Goal: Transaction & Acquisition: Purchase product/service

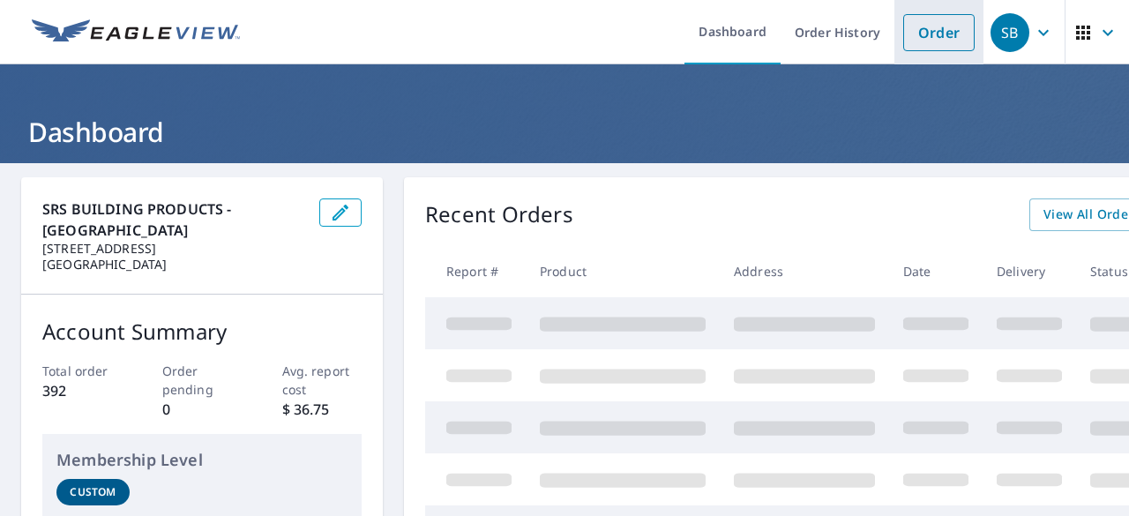
click at [939, 32] on link "Order" at bounding box center [939, 32] width 71 height 37
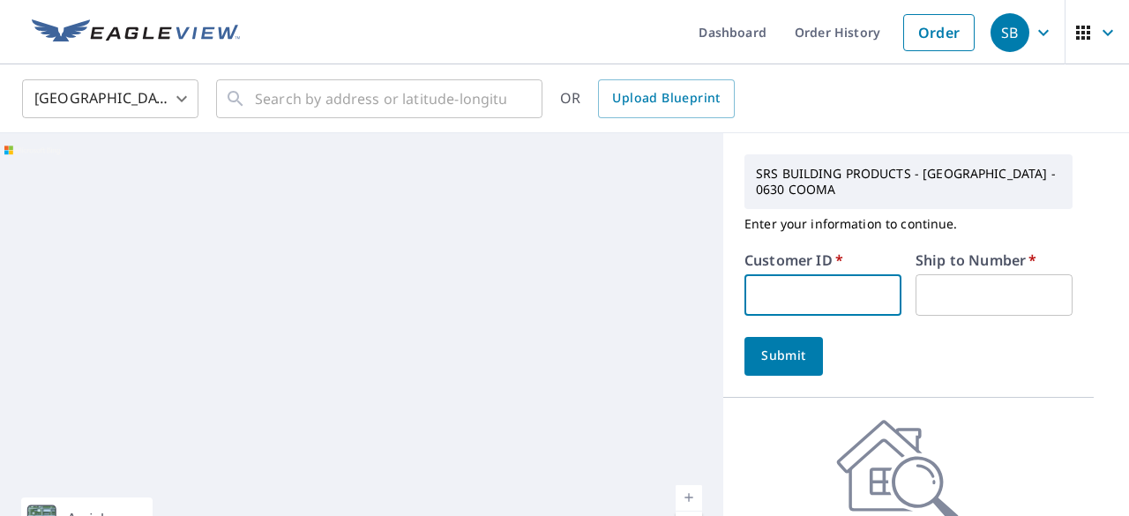
click at [806, 304] on input "text" at bounding box center [823, 294] width 157 height 41
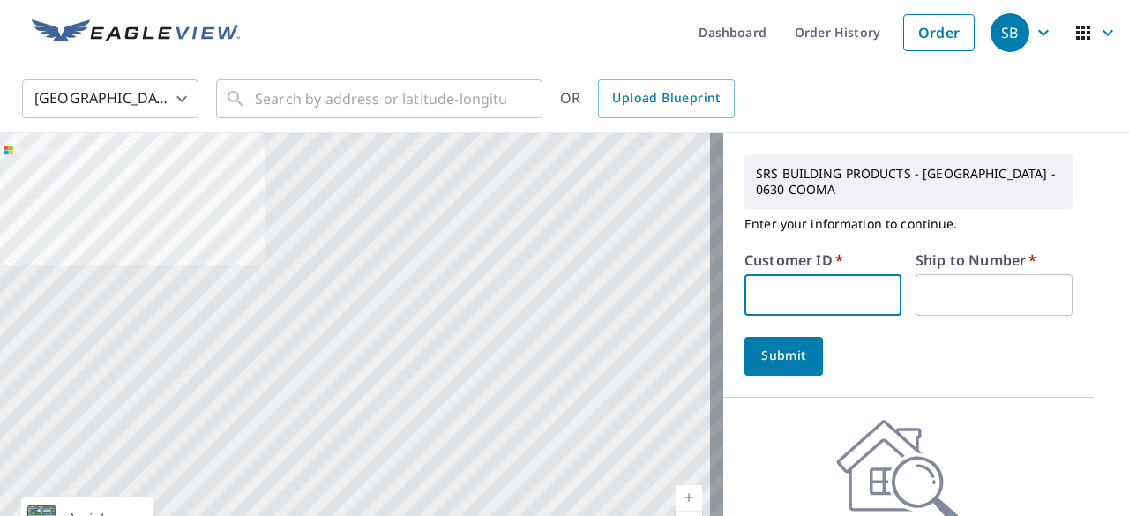
type input "S068274"
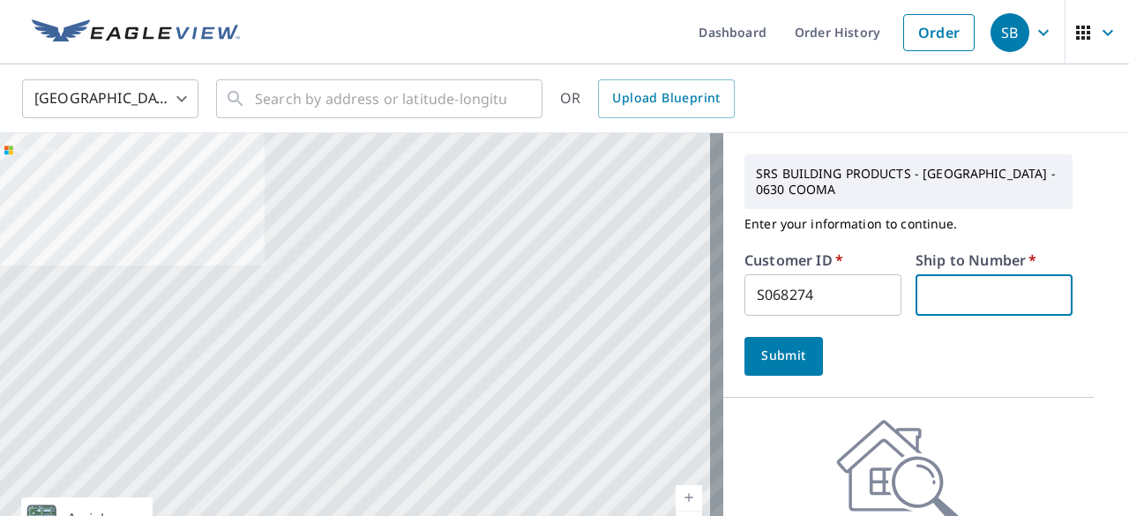
click at [945, 305] on input "text" at bounding box center [994, 294] width 157 height 41
type input "1"
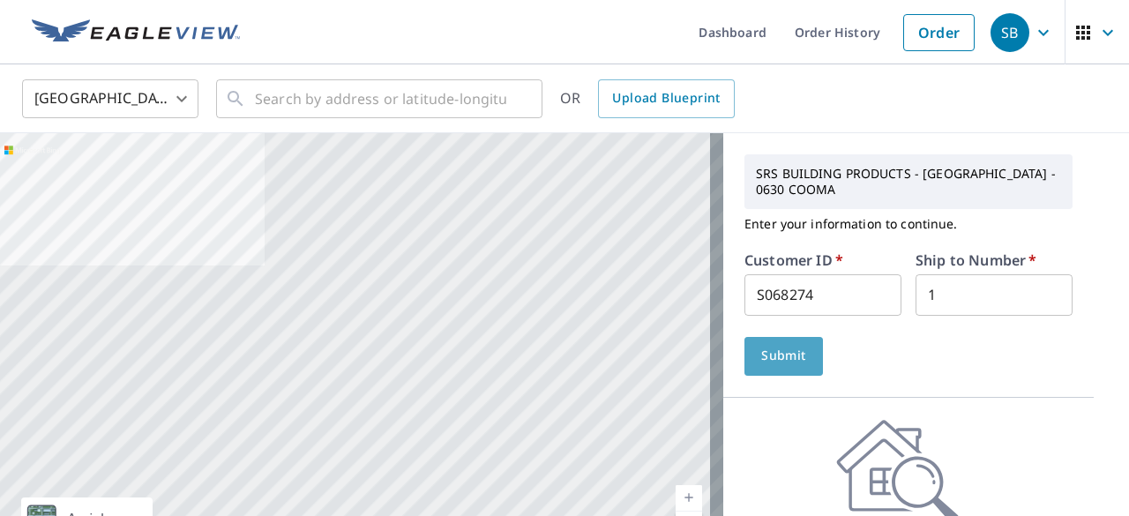
click at [791, 349] on span "Submit" at bounding box center [784, 356] width 50 height 22
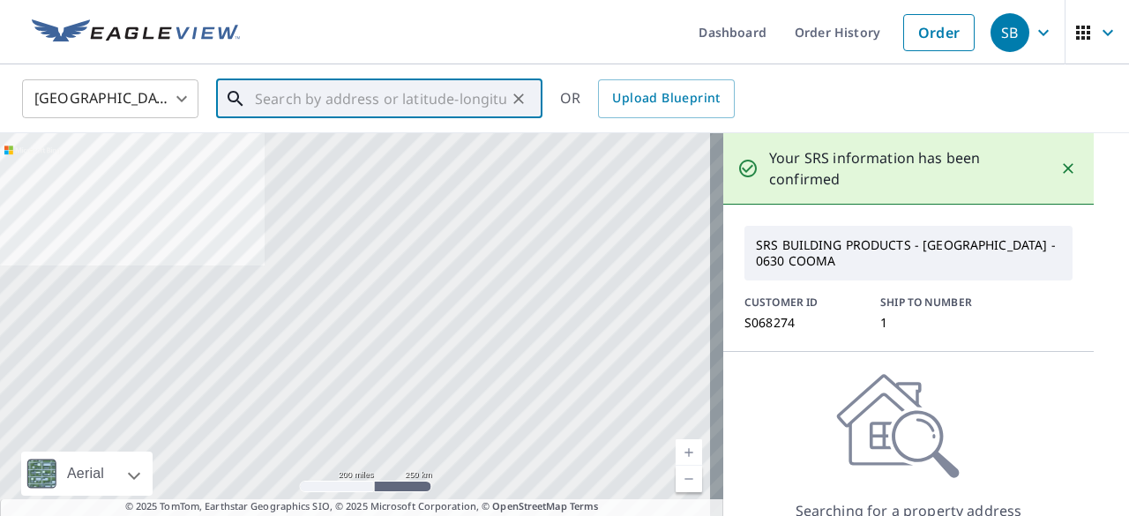
click at [348, 101] on input "text" at bounding box center [380, 98] width 251 height 49
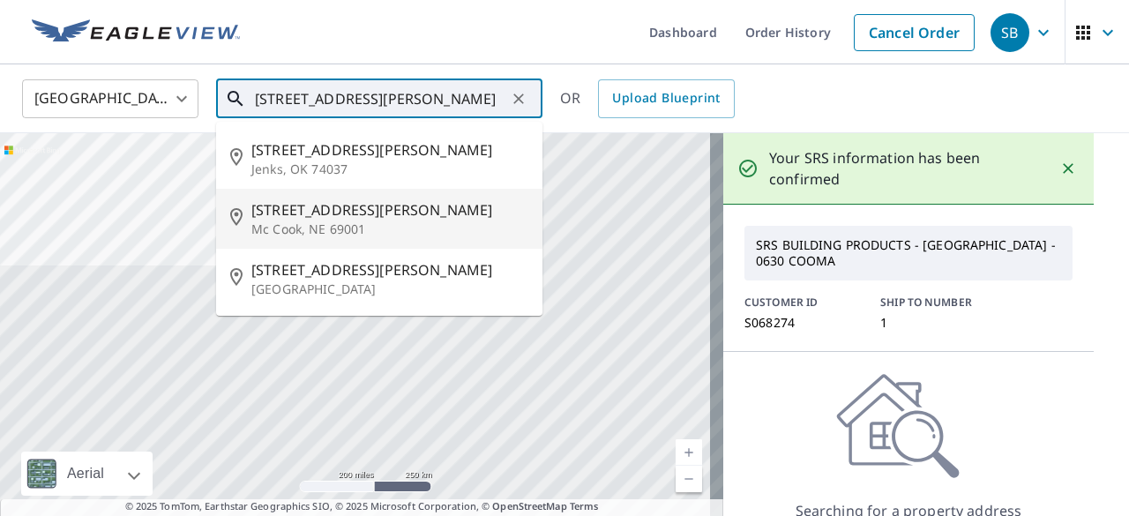
click at [346, 214] on span "[STREET_ADDRESS][PERSON_NAME]" at bounding box center [389, 209] width 277 height 21
type input "[STREET_ADDRESS][PERSON_NAME]"
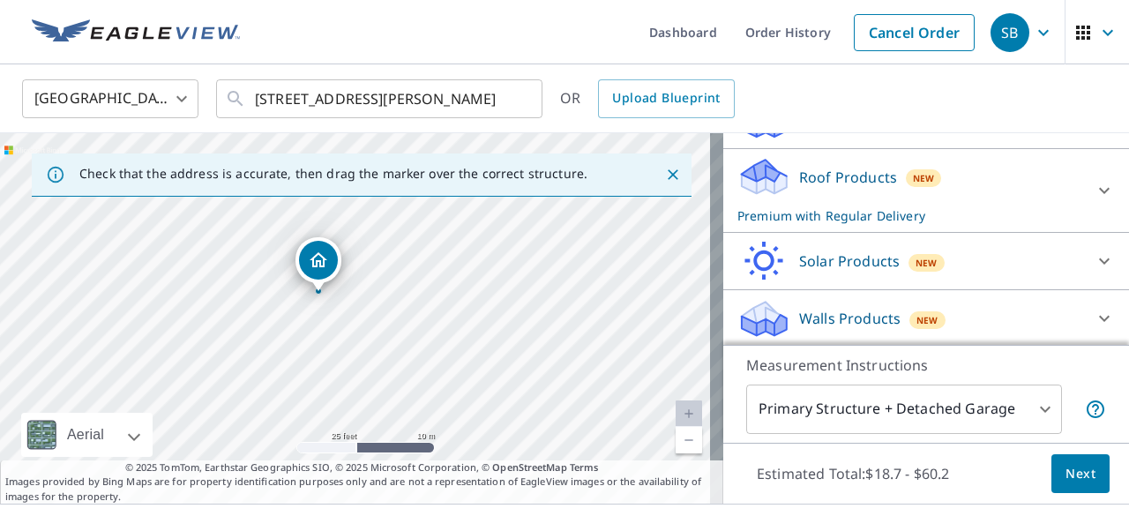
scroll to position [32, 0]
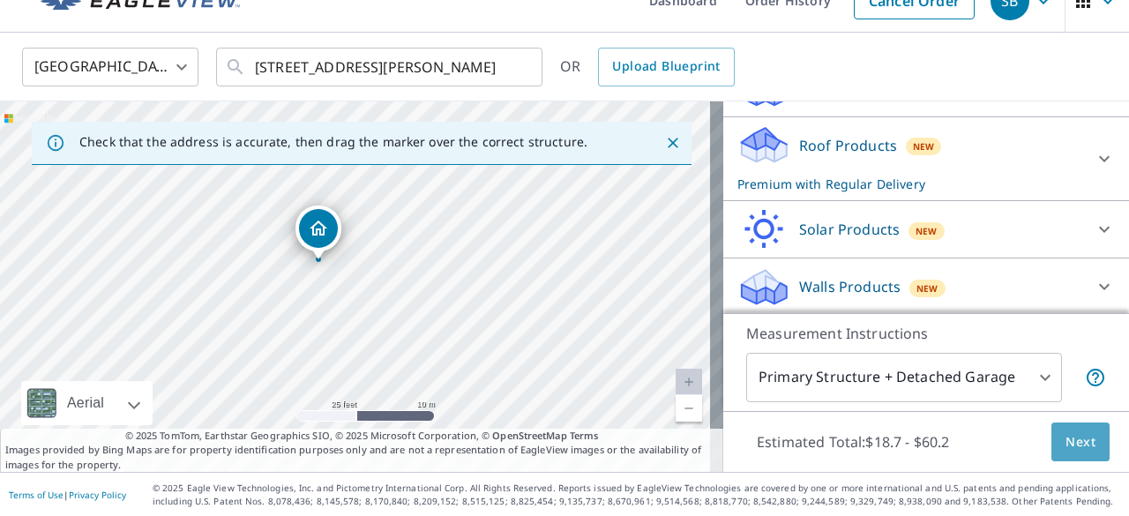
click at [1066, 436] on span "Next" at bounding box center [1081, 442] width 30 height 22
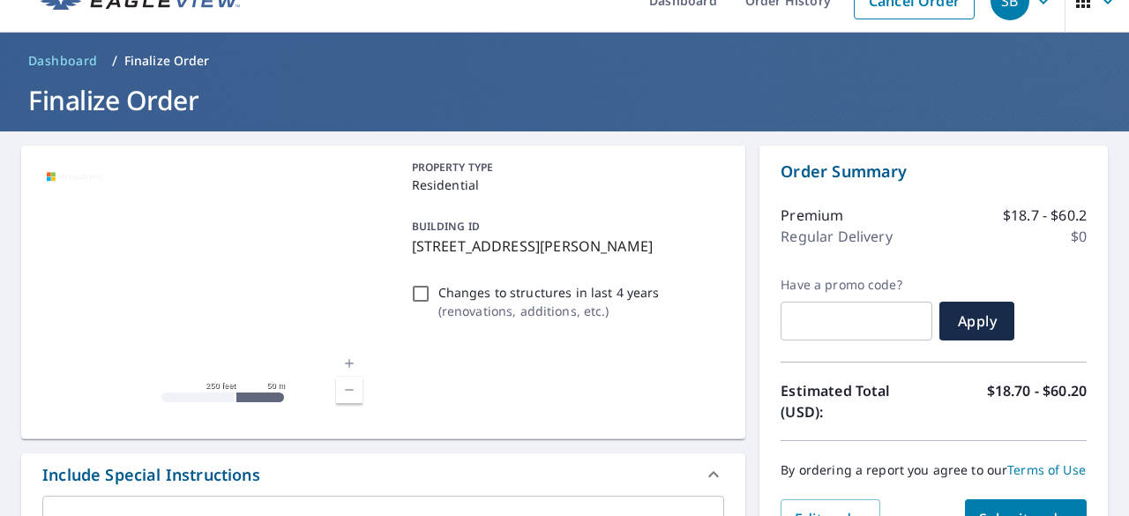
click at [416, 287] on input "Changes to structures in last 4 years ( renovations, additions, etc. )" at bounding box center [420, 293] width 21 height 21
checkbox input "true"
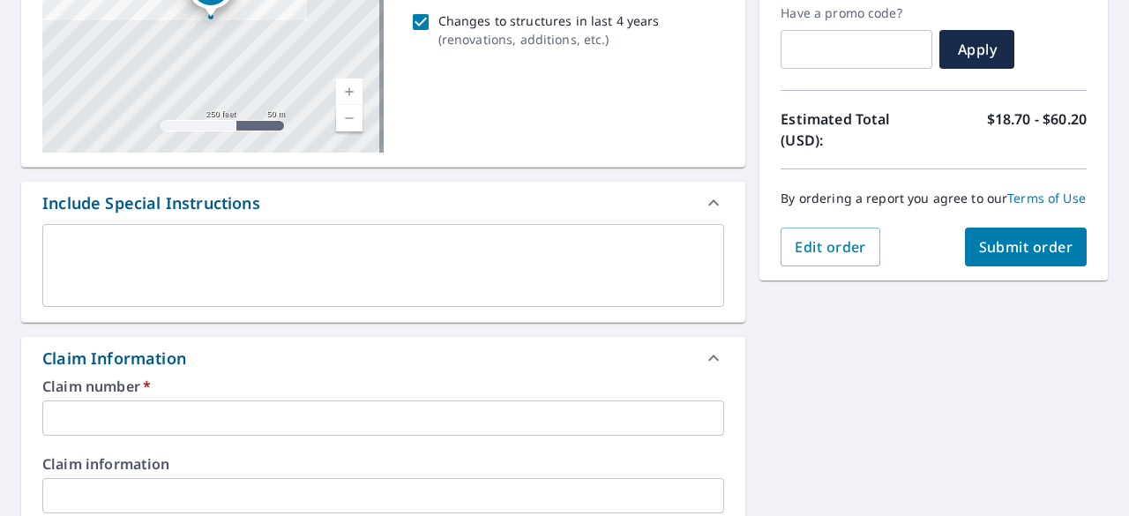
scroll to position [304, 0]
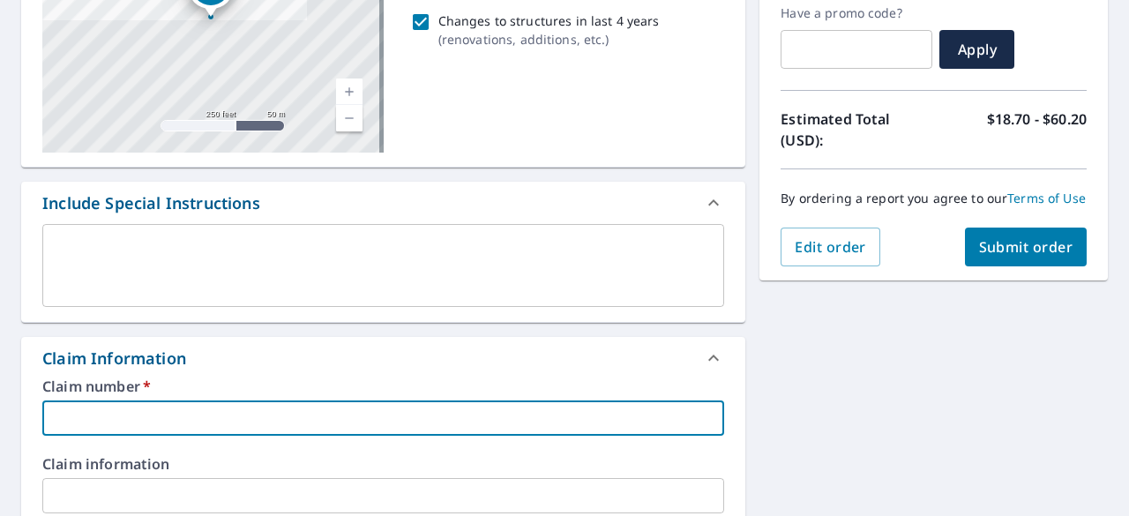
click at [278, 410] on input "text" at bounding box center [383, 418] width 682 height 35
type input "N/A"
checkbox input "true"
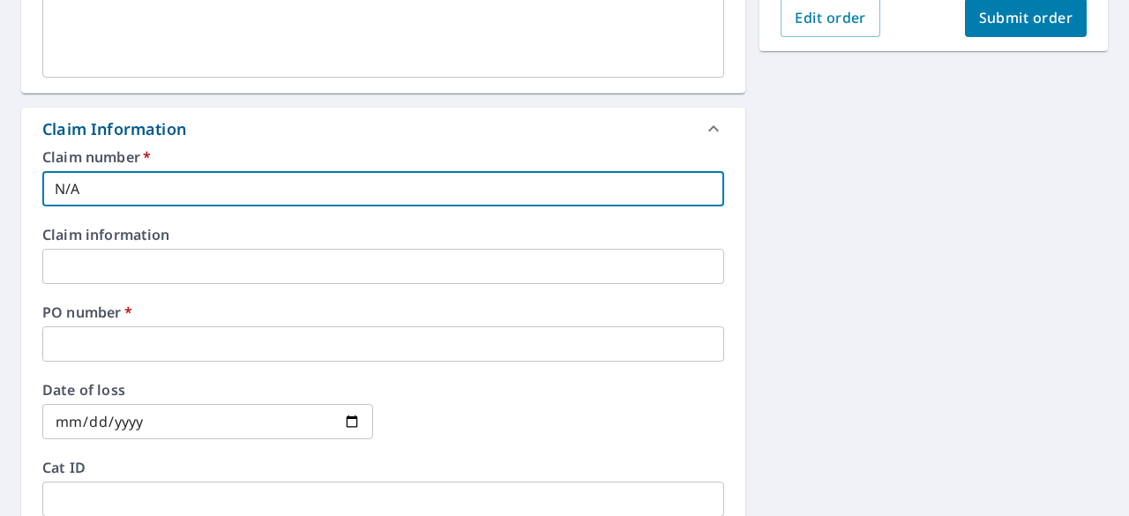
scroll to position [540, 0]
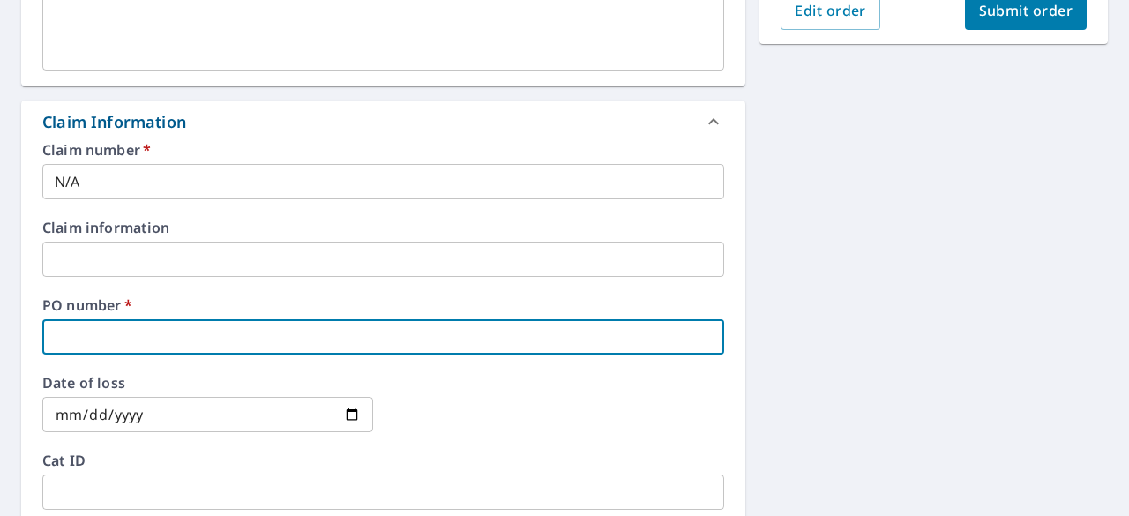
click at [173, 337] on input "text" at bounding box center [383, 336] width 682 height 35
type input "8"
checkbox input "true"
type input "80"
checkbox input "true"
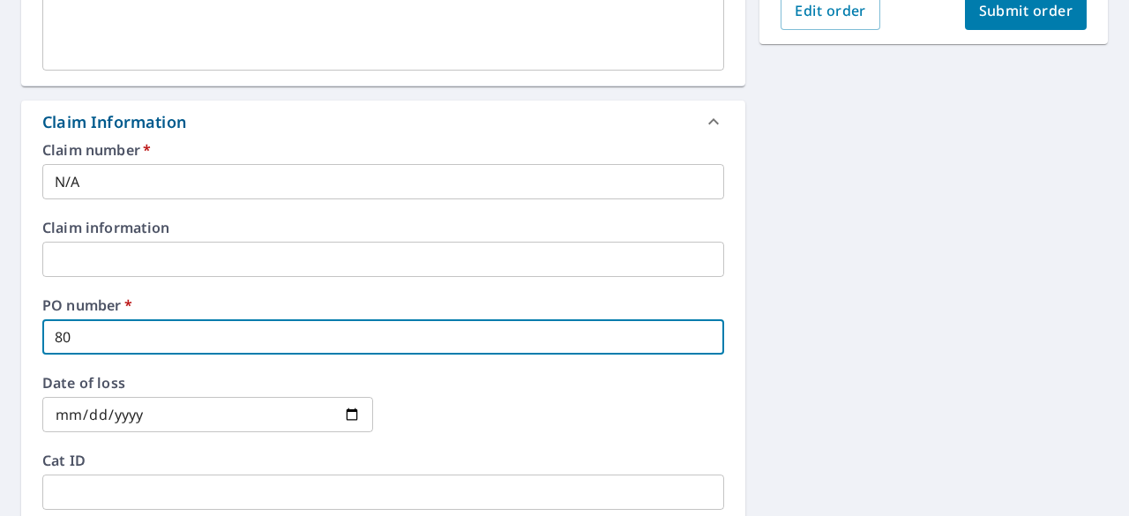
type input "807"
checkbox input "true"
type input "807"
checkbox input "true"
type input "807 W"
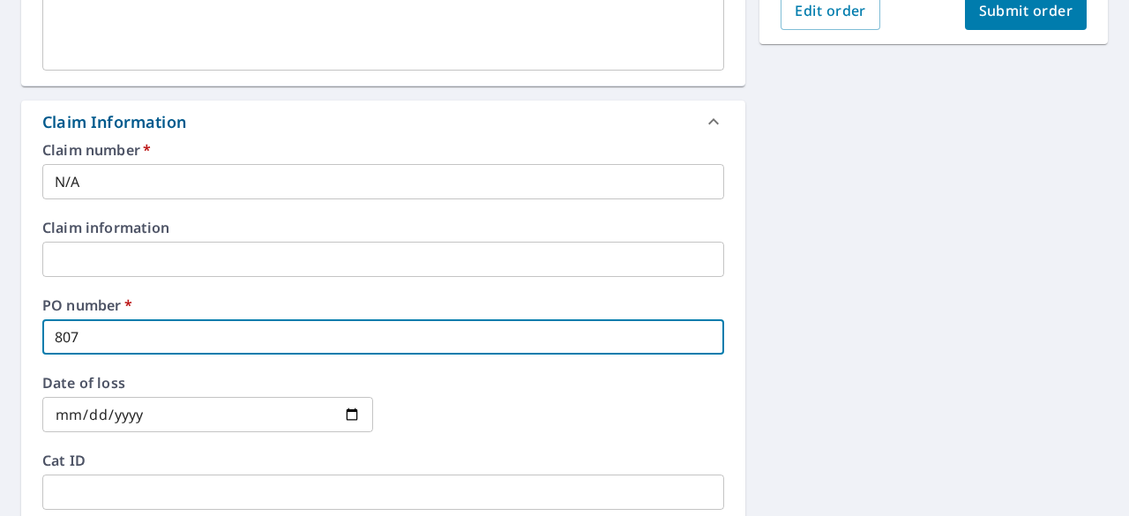
checkbox input "true"
type input "807 W"
checkbox input "true"
type input "807 [PERSON_NAME]"
checkbox input "true"
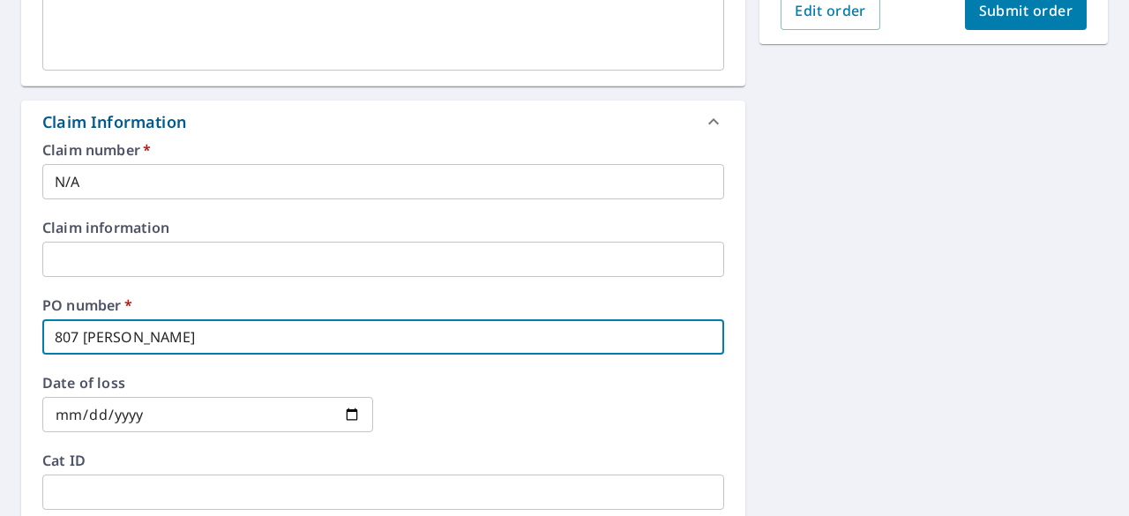
type input "807 [PERSON_NAME]"
checkbox input "true"
type input "807 W J S"
checkbox input "true"
type input "[STREET_ADDRESS][PERSON_NAME]"
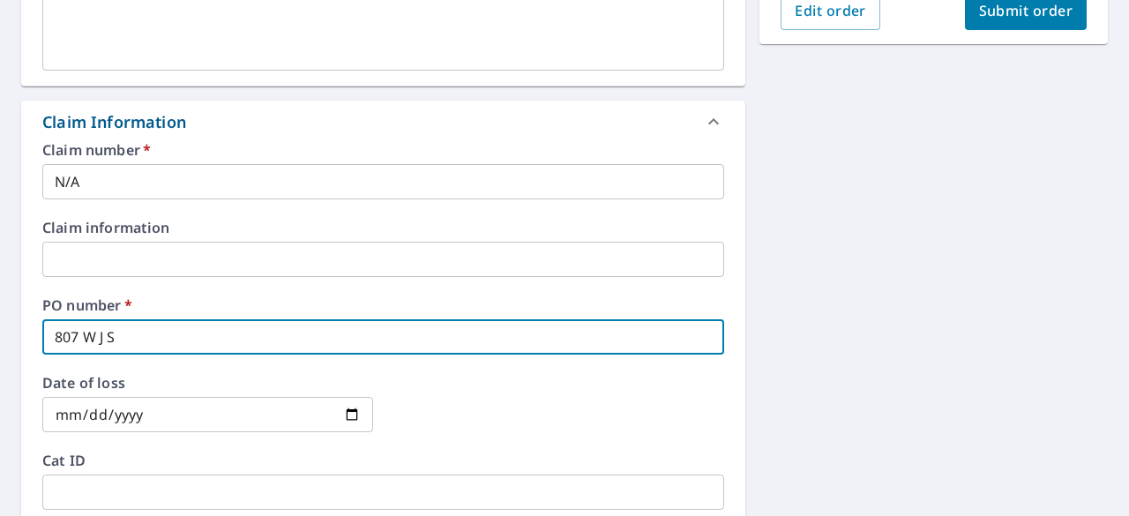
checkbox input "true"
type input "[STREET_ADDRESS][PERSON_NAME]"
checkbox input "true"
type input "[STREET_ADDRESS][PERSON_NAME]"
checkbox input "true"
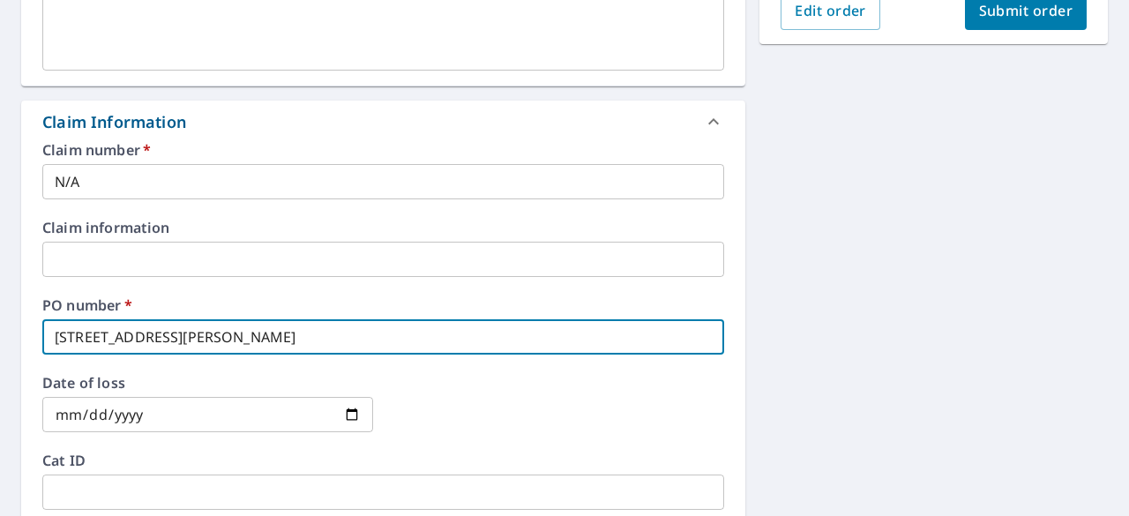
type input "[STREET_ADDRESS][PERSON_NAME]"
checkbox input "true"
type input "[STREET_ADDRESS][PERSON_NAME]"
checkbox input "true"
type input "[STREET_ADDRESS][PERSON_NAME]"
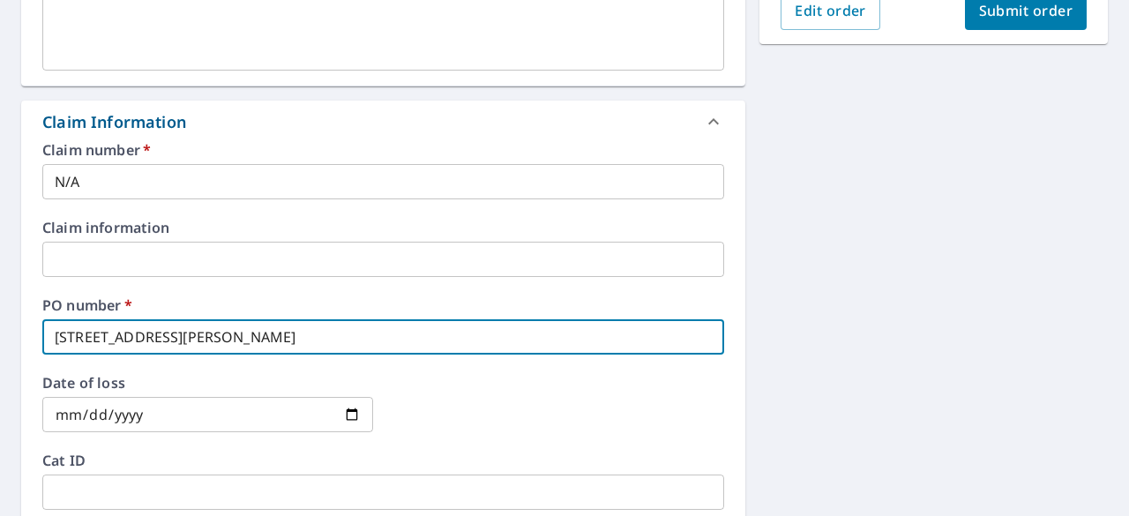
checkbox input "true"
type input "[STREET_ADDRESS][PERSON_NAME][PERSON_NAME]"
checkbox input "true"
type input "[STREET_ADDRESS][PERSON_NAME][PERSON_NAME]"
checkbox input "true"
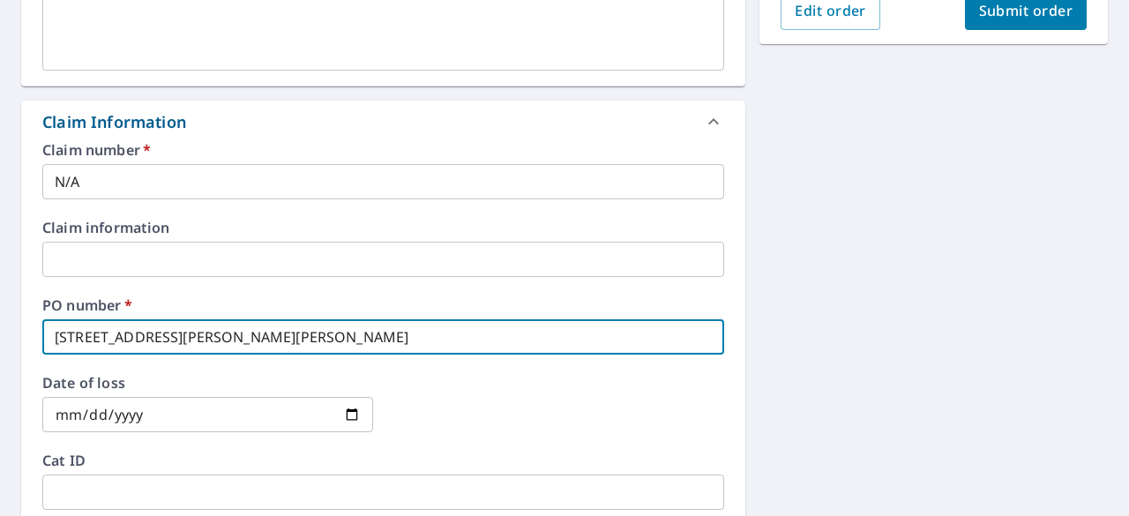
type input "[STREET_ADDRESS][PERSON_NAME][PERSON_NAME]"
checkbox input "true"
type input "[STREET_ADDRESS][PERSON_NAME]"
checkbox input "true"
type input "[STREET_ADDRESS][PERSON_NAME]"
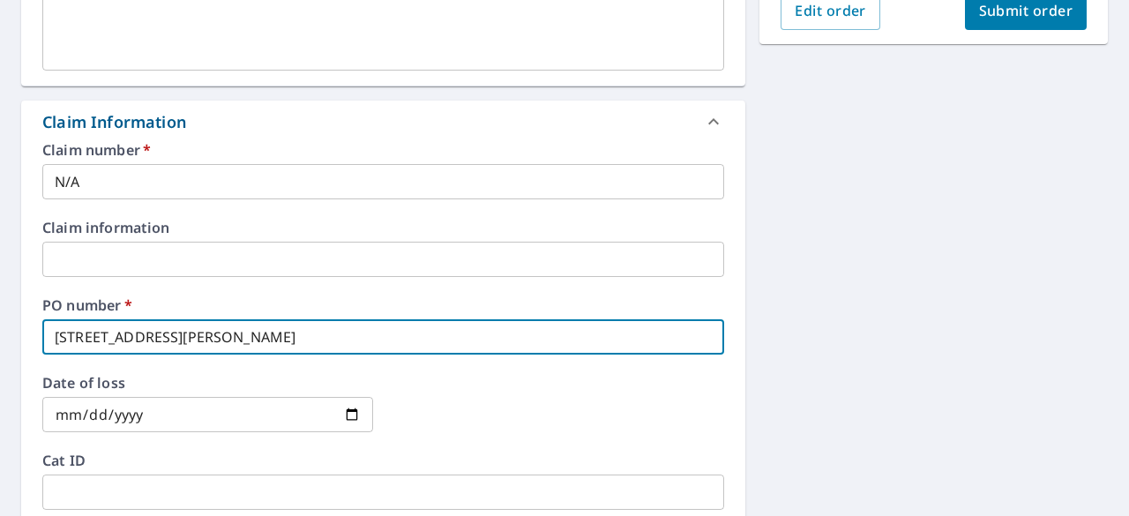
checkbox input "true"
type input "[STREET_ADDRESS][PERSON_NAME]"
checkbox input "true"
type input "[STREET_ADDRESS][PERSON_NAME]"
checkbox input "true"
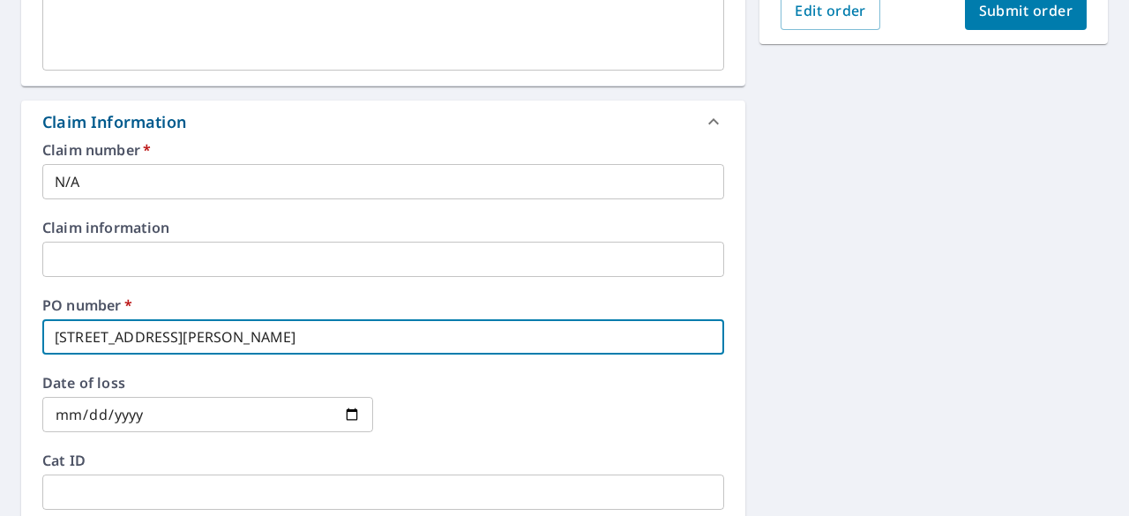
type input "[STREET_ADDRESS][PERSON_NAME]"
checkbox input "true"
type input "[STREET_ADDRESS][PERSON_NAME]"
checkbox input "true"
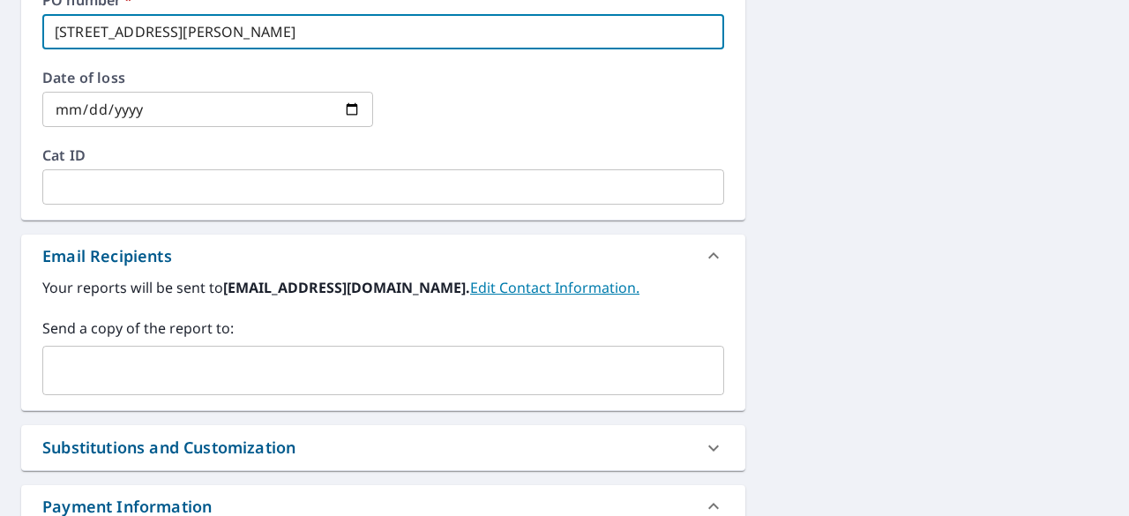
scroll to position [847, 0]
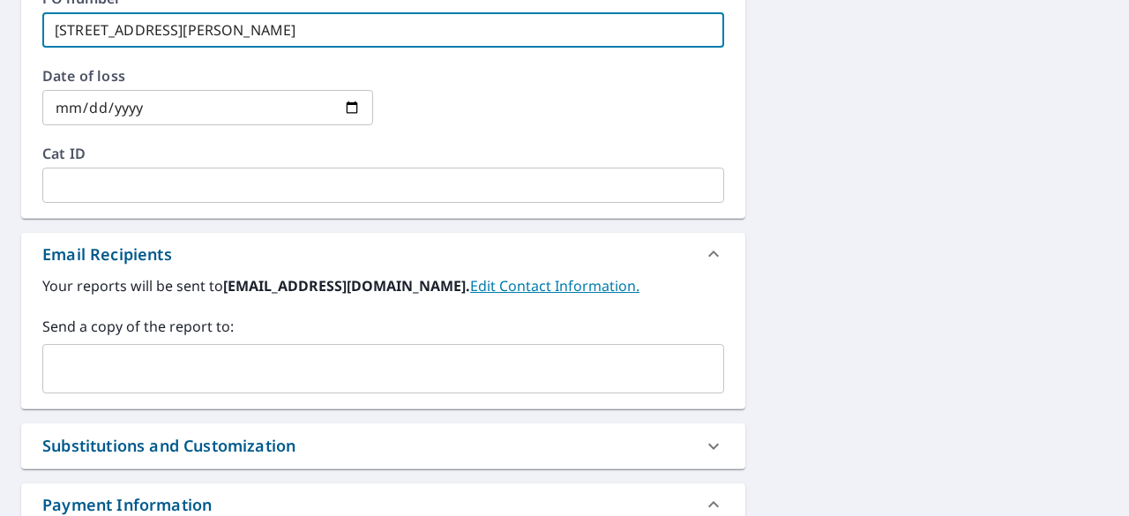
type input "[STREET_ADDRESS][PERSON_NAME]"
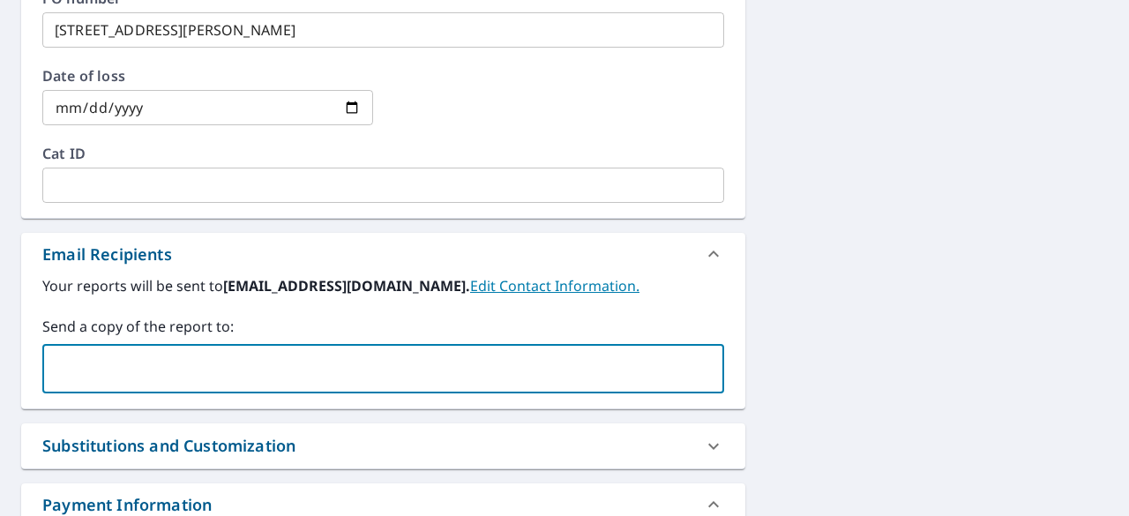
click at [139, 376] on input "text" at bounding box center [370, 369] width 640 height 34
type input "o"
type input "contact@experience"
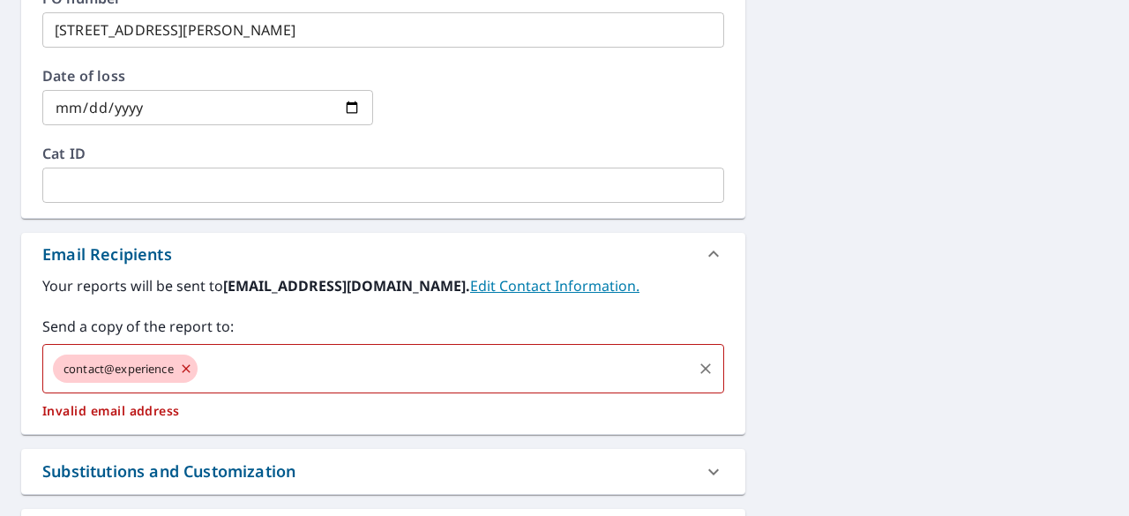
checkbox input "true"
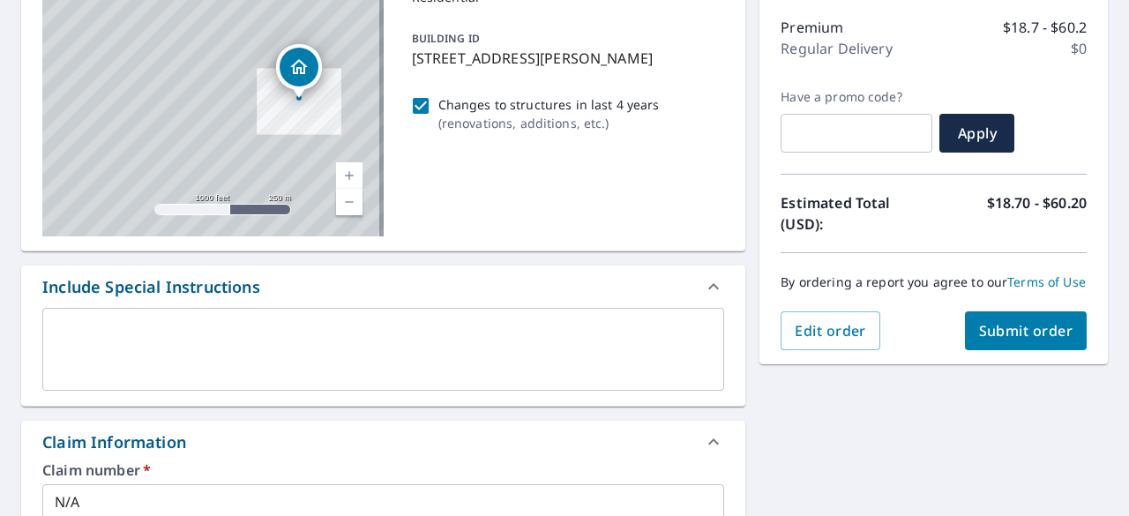
scroll to position [221, 0]
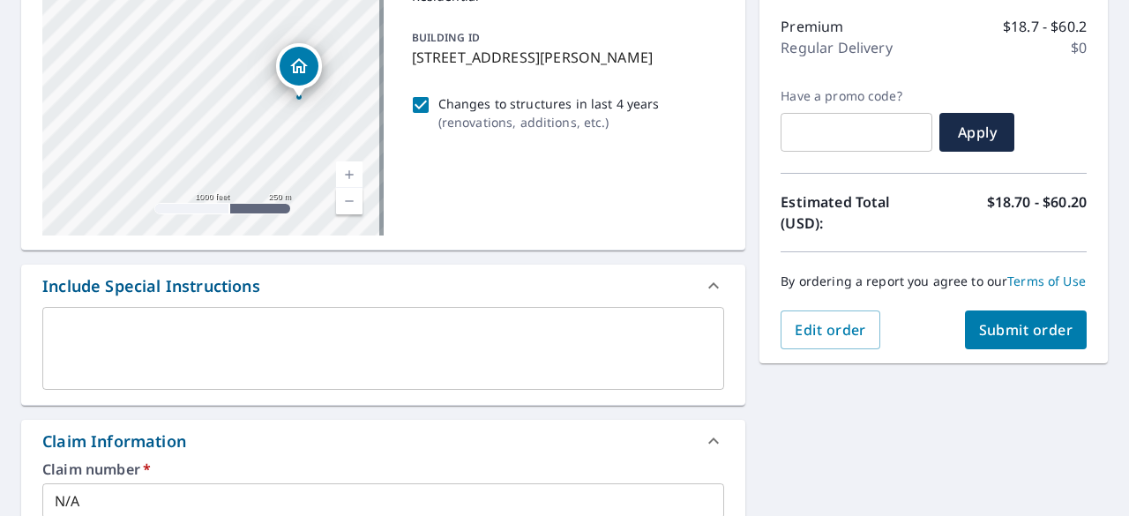
type input "[EMAIL_ADDRESS][DOMAIN_NAME]"
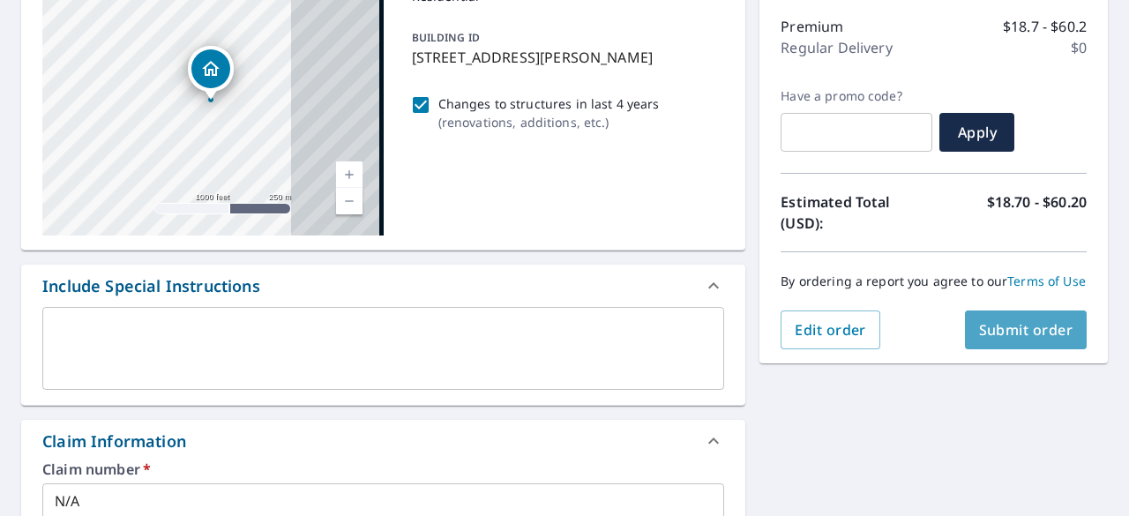
click at [1048, 340] on span "Submit order" at bounding box center [1026, 329] width 94 height 19
checkbox input "true"
